Goal: Transaction & Acquisition: Purchase product/service

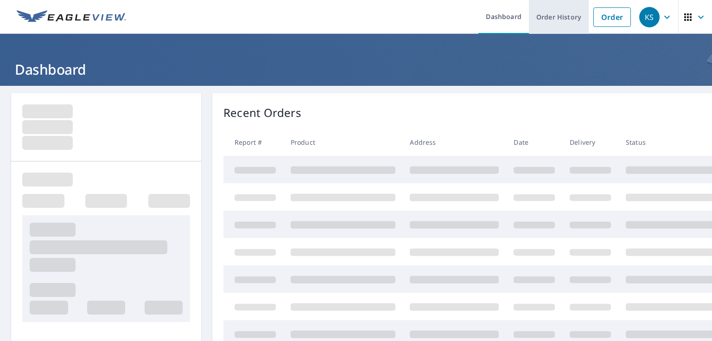
click at [565, 28] on link "Order History" at bounding box center [559, 17] width 60 height 34
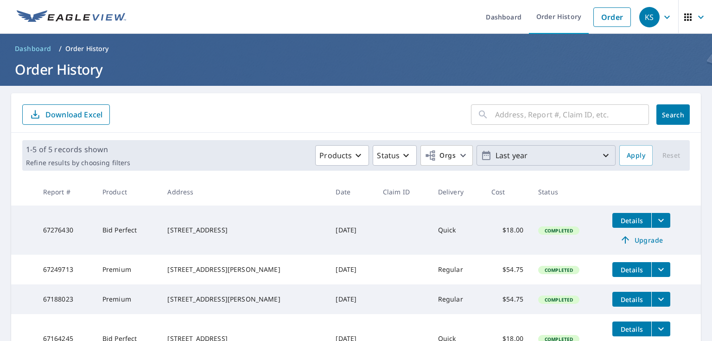
click at [521, 159] on p "Last year" at bounding box center [546, 155] width 108 height 16
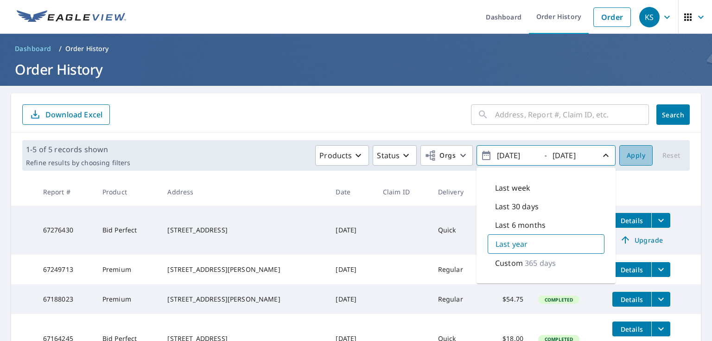
click at [630, 157] on span "Apply" at bounding box center [636, 156] width 19 height 12
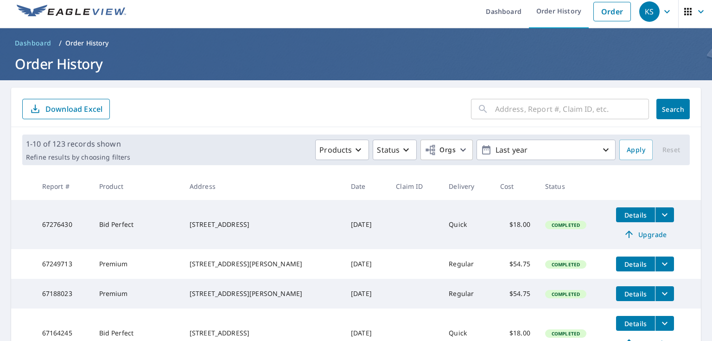
scroll to position [376, 0]
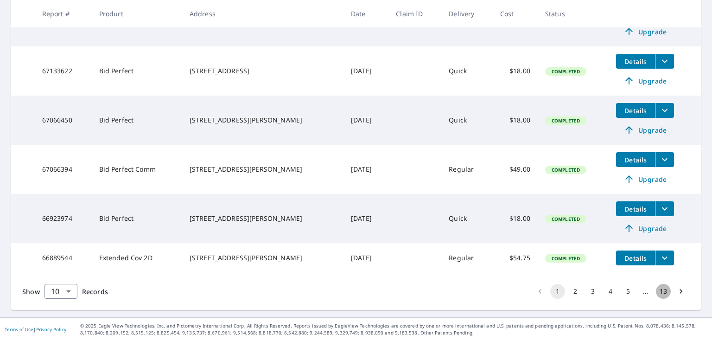
click at [662, 294] on button "13" at bounding box center [663, 291] width 15 height 15
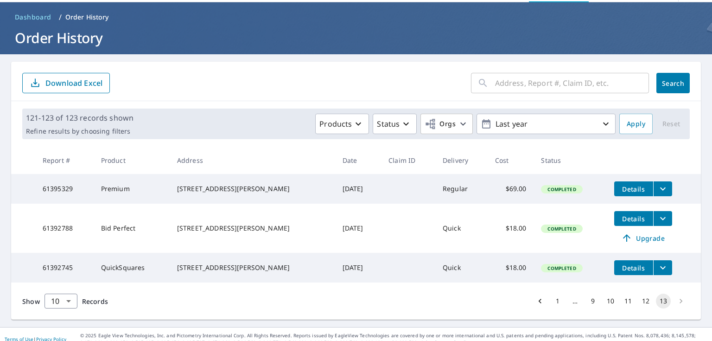
scroll to position [48, 0]
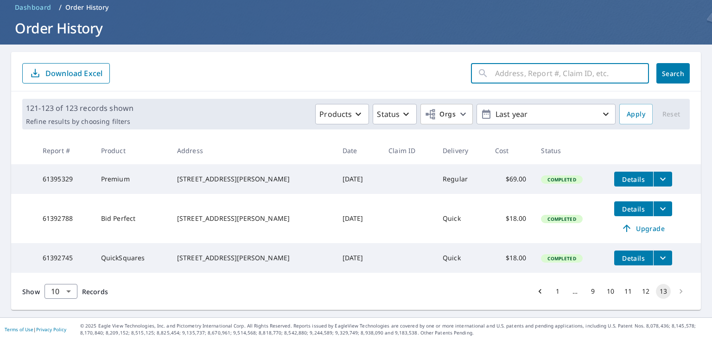
click at [517, 67] on input "text" at bounding box center [572, 73] width 154 height 26
type input "849 Avalon"
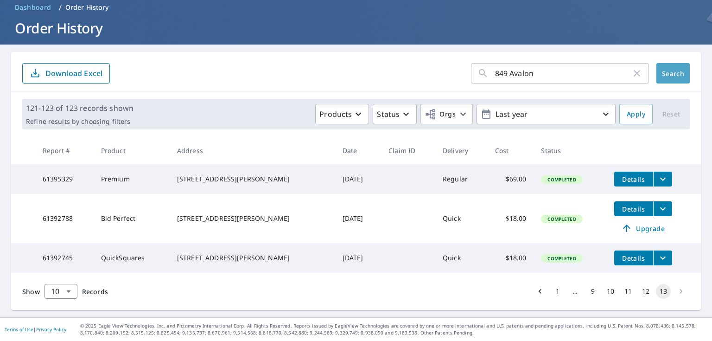
click at [665, 63] on button "Search" at bounding box center [672, 73] width 33 height 20
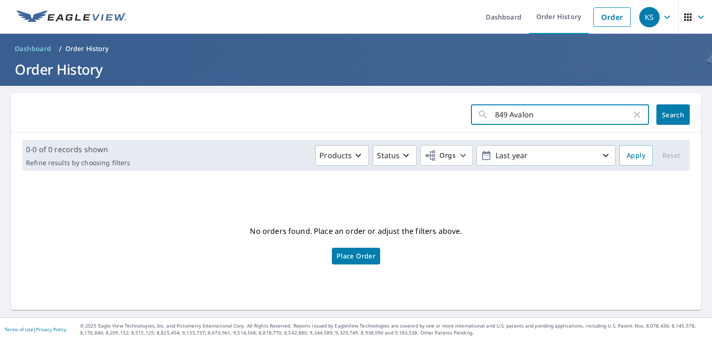
drag, startPoint x: 543, startPoint y: 113, endPoint x: 374, endPoint y: 110, distance: 169.2
click at [371, 113] on form "849 Avalon ​ Search" at bounding box center [356, 114] width 668 height 20
click at [593, 24] on link "Order" at bounding box center [612, 16] width 38 height 19
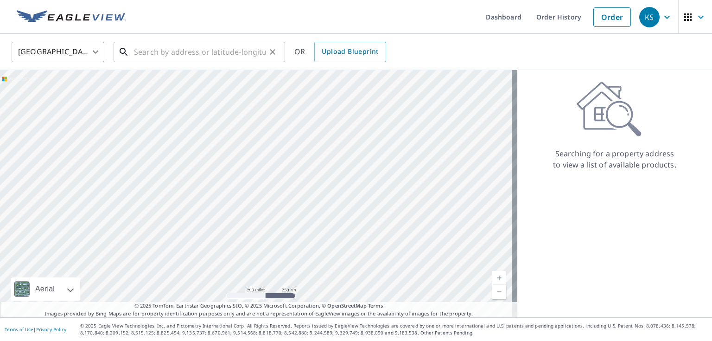
click at [204, 56] on input "text" at bounding box center [200, 52] width 132 height 26
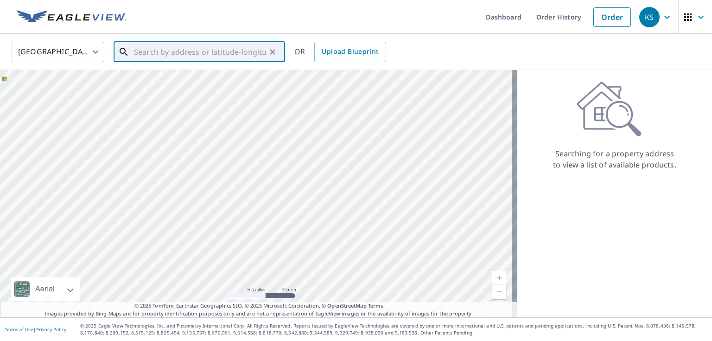
type input "9"
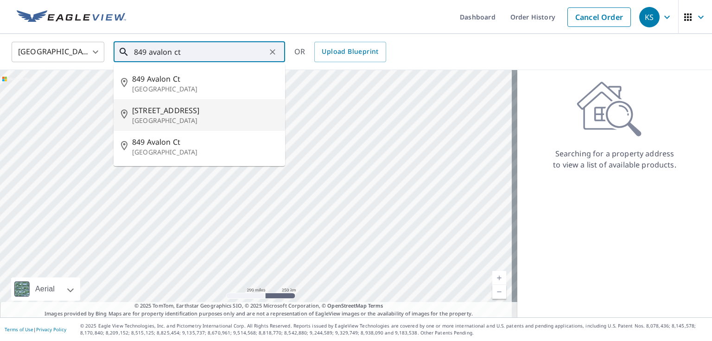
click at [199, 109] on span "[STREET_ADDRESS]" at bounding box center [205, 110] width 146 height 11
type input "[STREET_ADDRESS]"
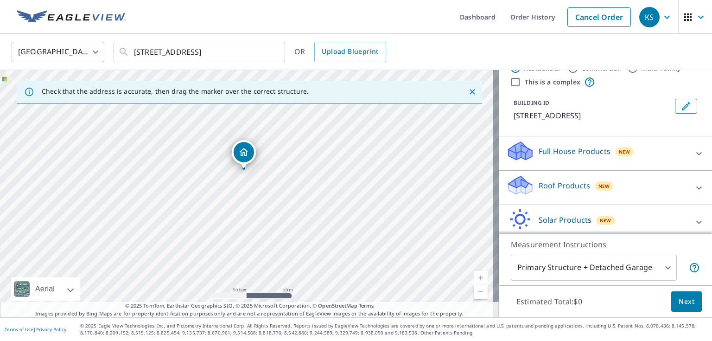
scroll to position [69, 0]
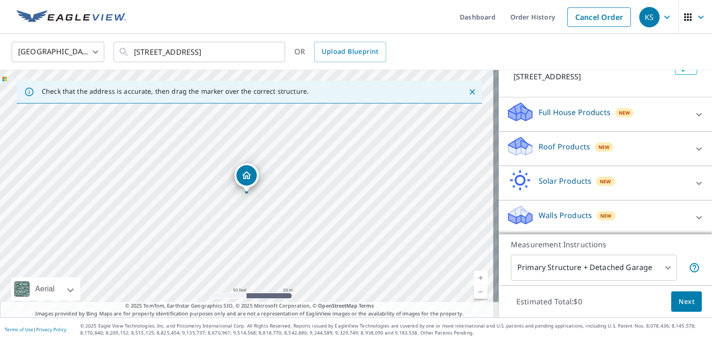
click at [636, 150] on div "Roof Products New" at bounding box center [597, 148] width 182 height 26
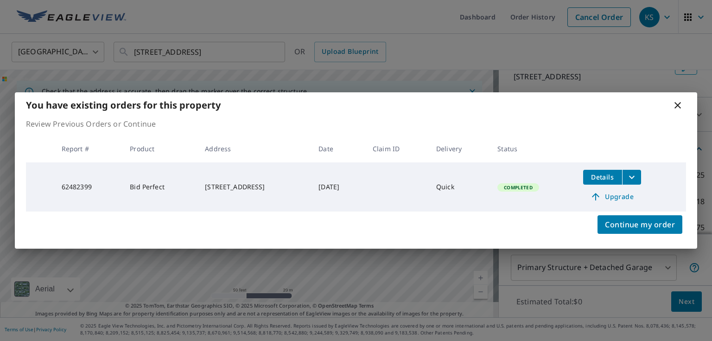
click at [634, 172] on icon "filesDropdownBtn-62482399" at bounding box center [631, 177] width 11 height 11
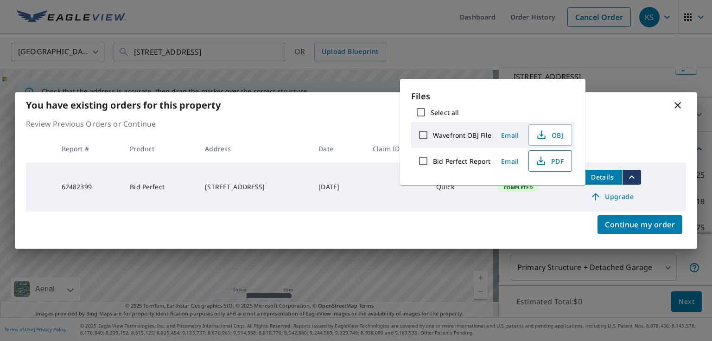
click at [541, 161] on icon "button" at bounding box center [540, 160] width 11 height 11
